Goal: Task Accomplishment & Management: Manage account settings

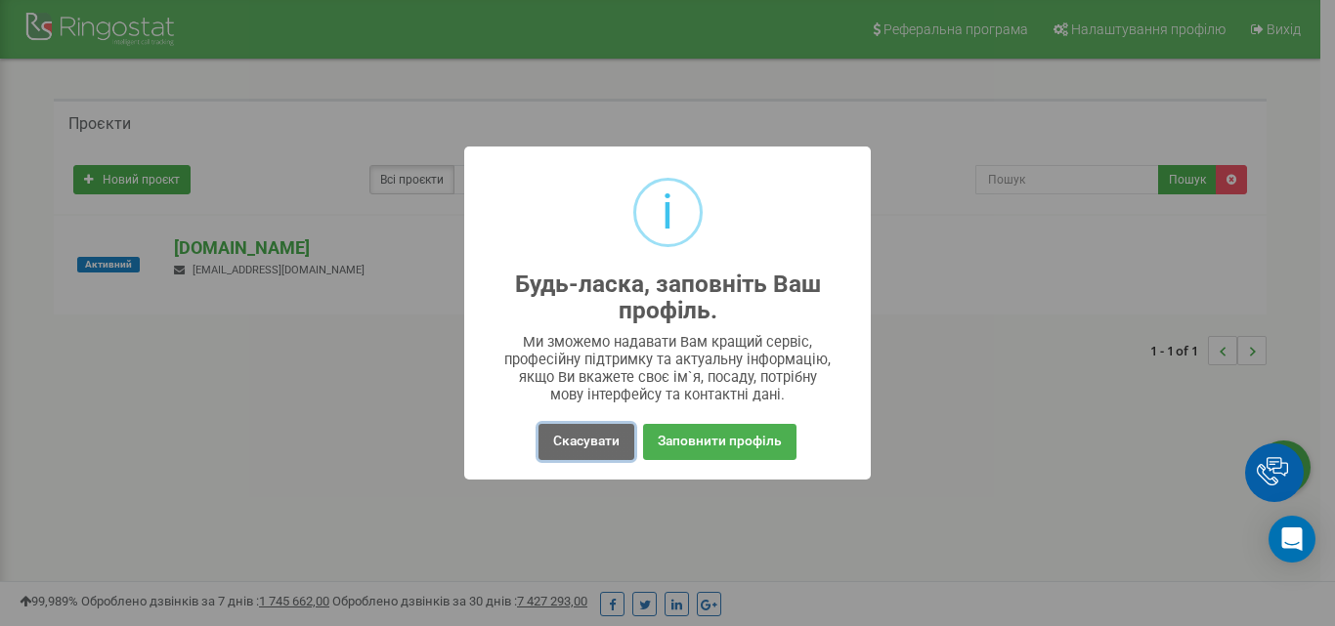
click at [575, 433] on button "Скасувати" at bounding box center [586, 442] width 96 height 36
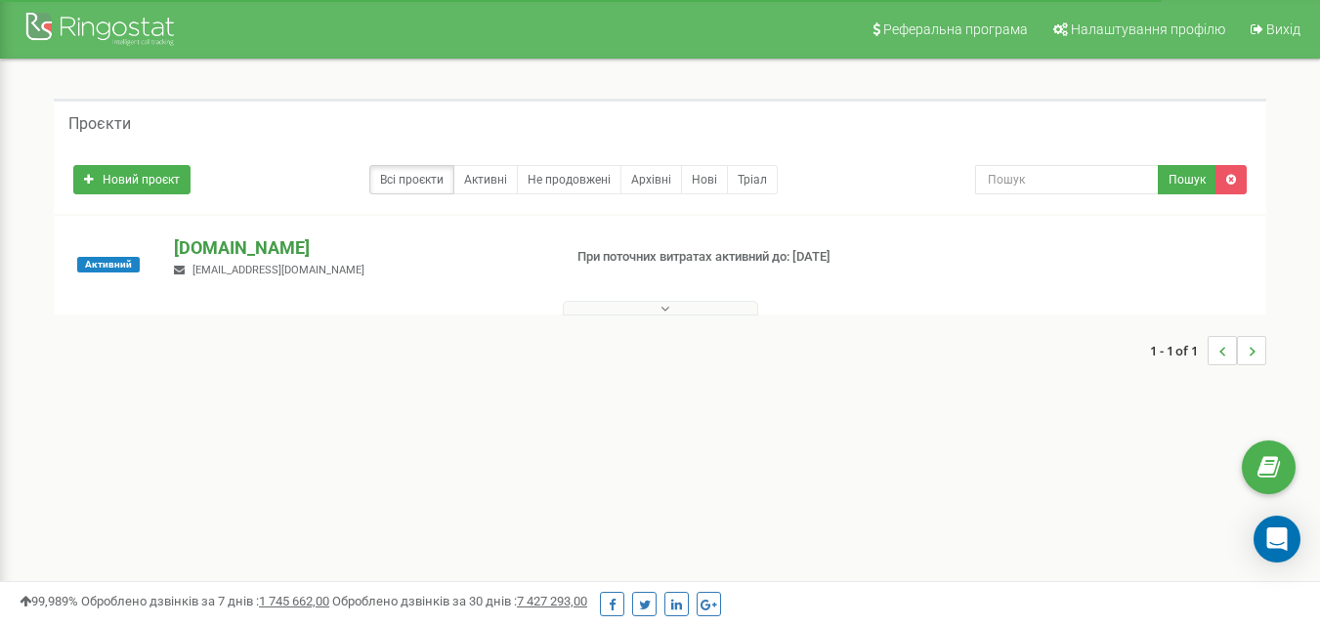
click at [208, 242] on p "[DOMAIN_NAME]" at bounding box center [359, 247] width 371 height 25
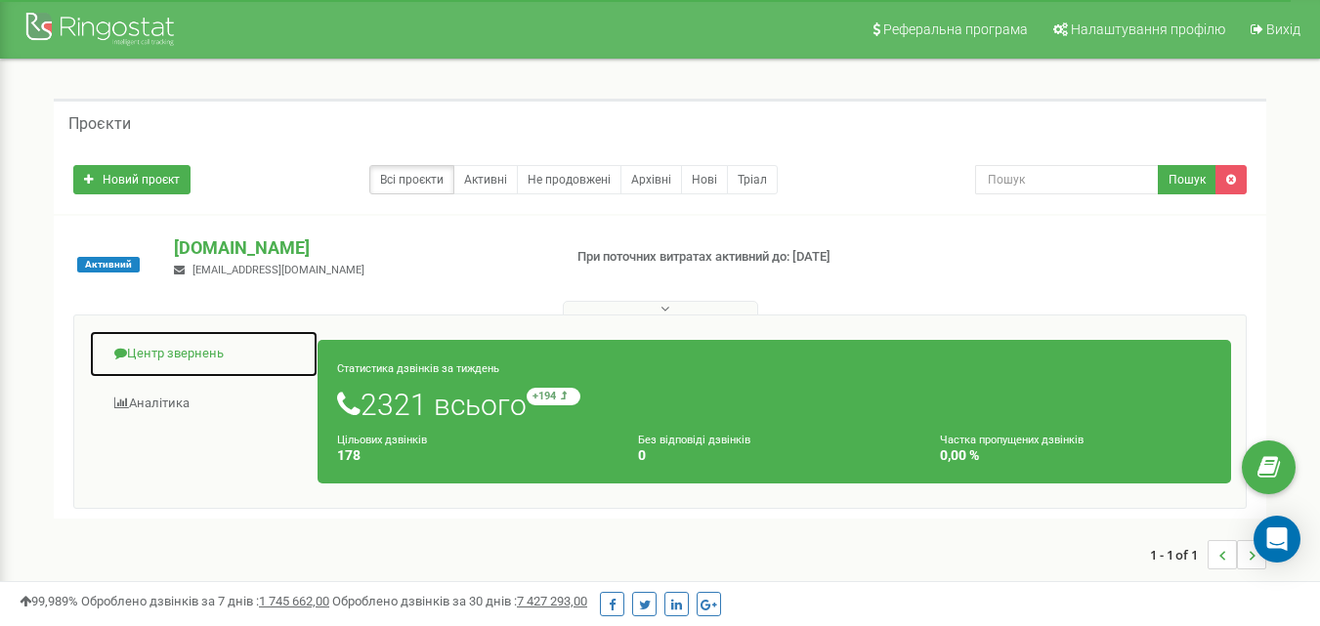
click at [139, 359] on link "Центр звернень" at bounding box center [204, 354] width 230 height 48
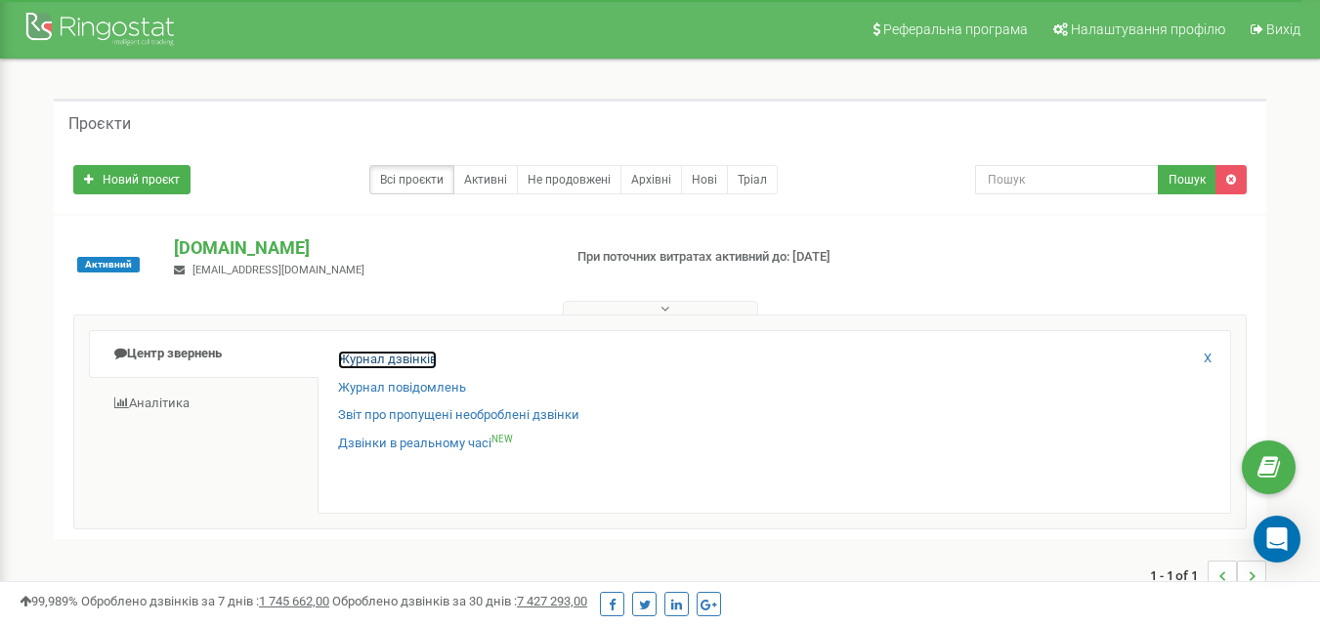
click at [417, 362] on link "Журнал дзвінків" at bounding box center [387, 360] width 99 height 19
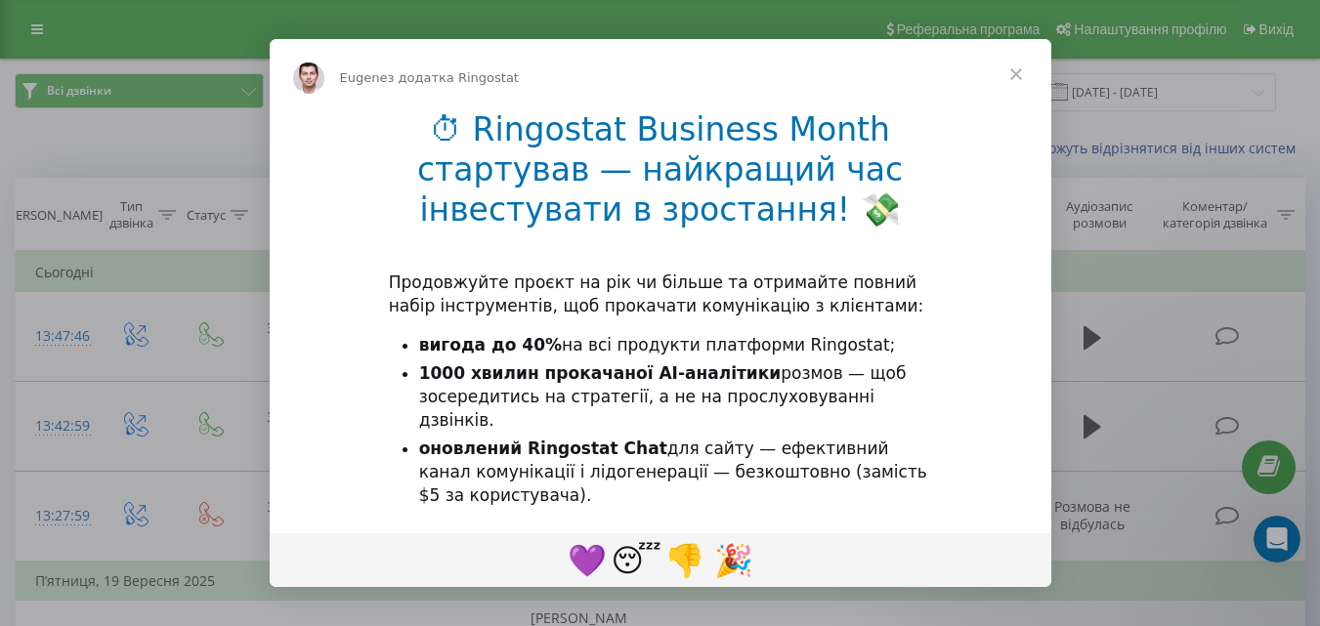
click at [1008, 64] on span "Закрити" at bounding box center [1016, 74] width 70 height 70
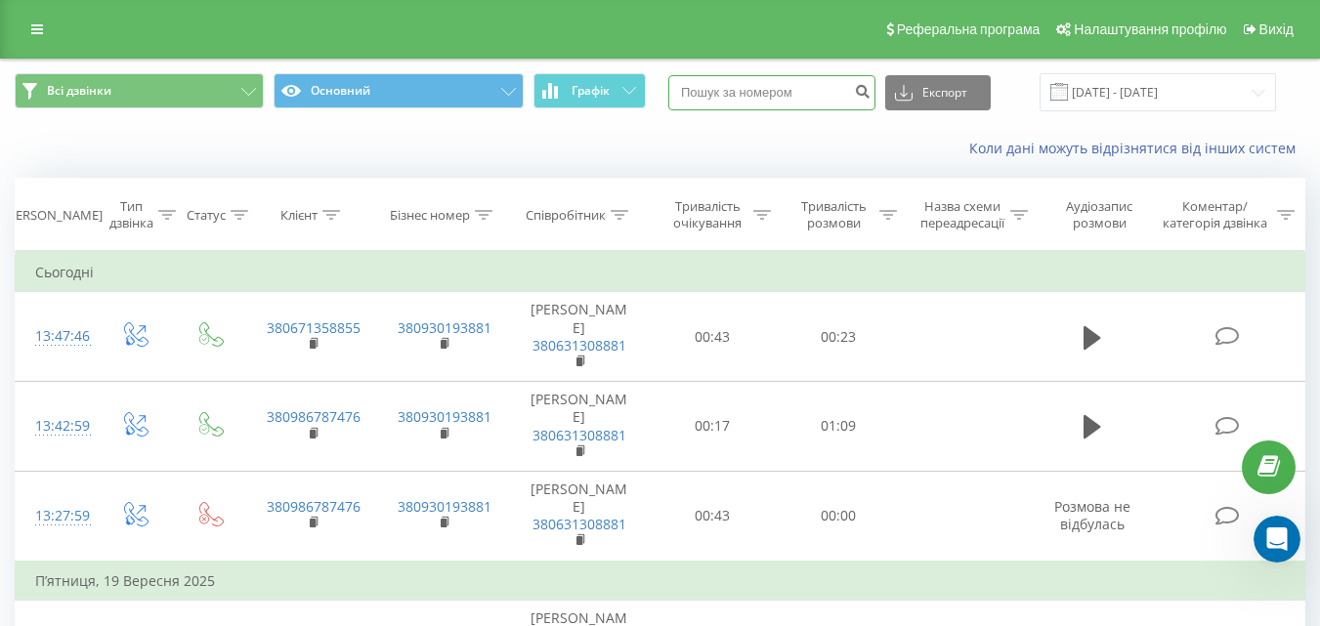
click at [779, 85] on input at bounding box center [771, 92] width 207 height 35
click at [37, 30] on icon at bounding box center [37, 29] width 12 height 14
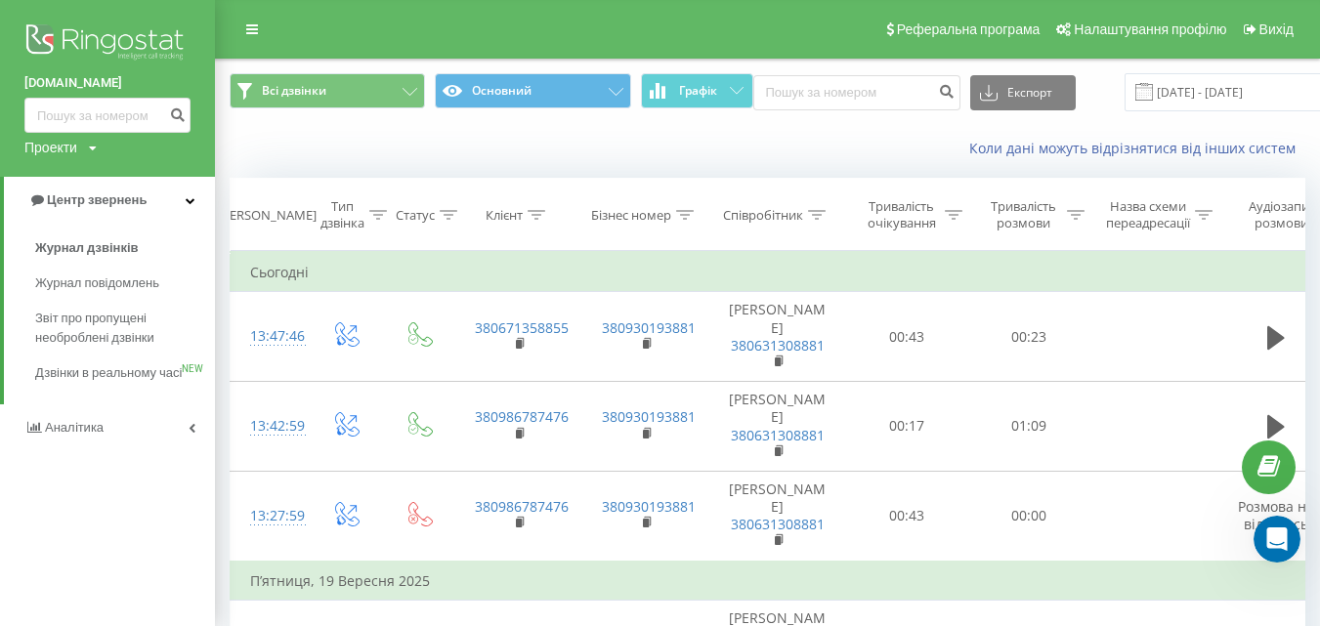
click at [91, 36] on img at bounding box center [107, 44] width 166 height 49
